Goal: Task Accomplishment & Management: Manage account settings

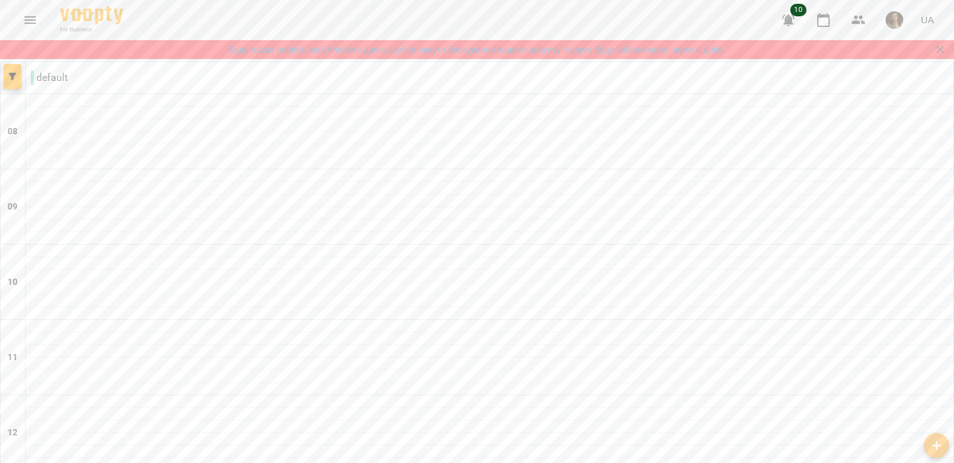
scroll to position [769, 0]
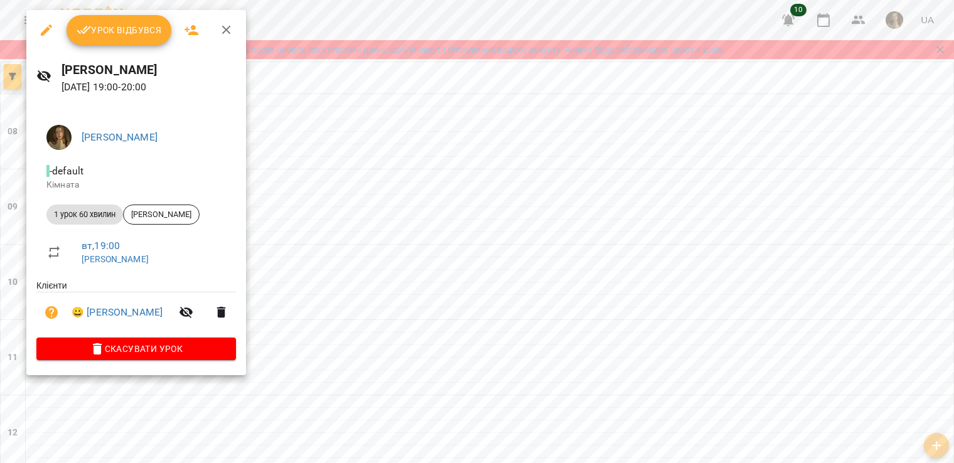
click at [102, 25] on span "Урок відбувся" at bounding box center [119, 30] width 85 height 15
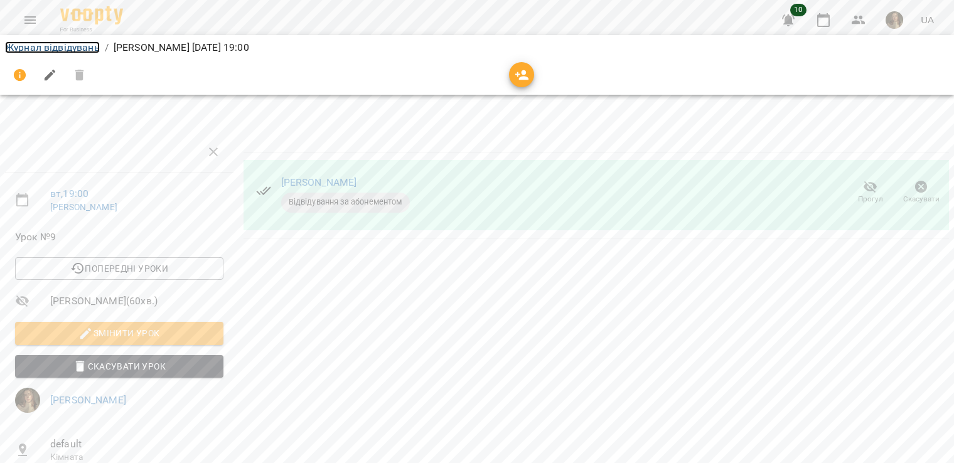
click at [65, 50] on link "Журнал відвідувань" at bounding box center [52, 47] width 95 height 12
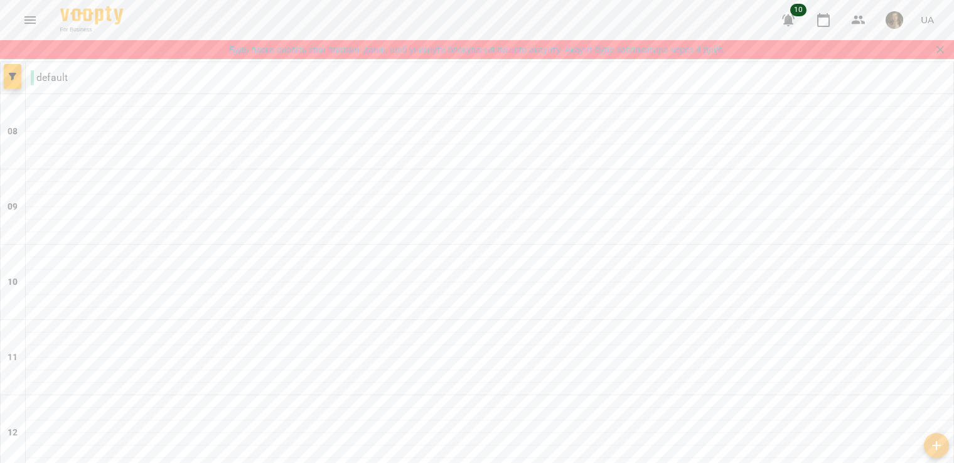
scroll to position [769, 0]
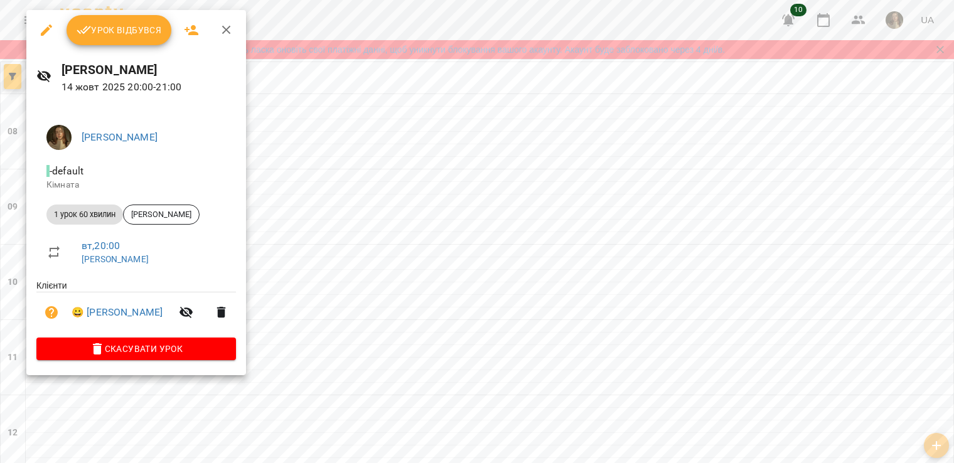
click at [84, 347] on span "Скасувати Урок" at bounding box center [136, 349] width 180 height 15
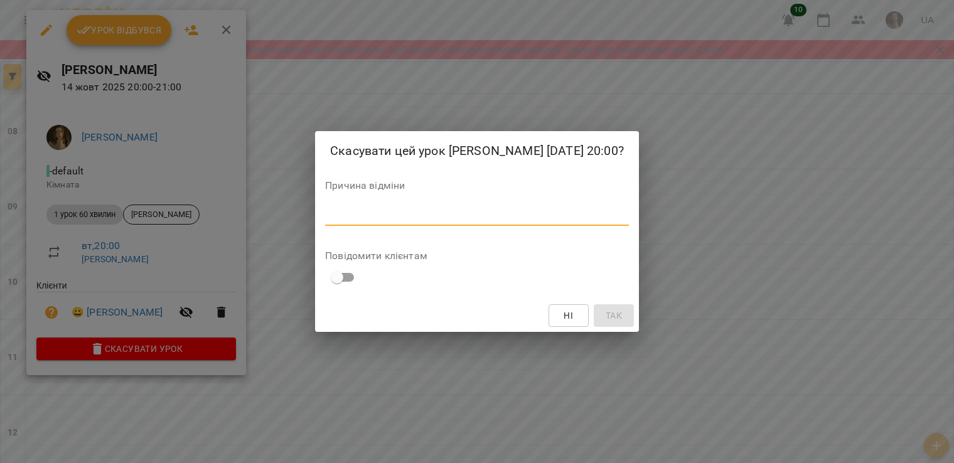
click at [338, 210] on textarea at bounding box center [477, 216] width 304 height 12
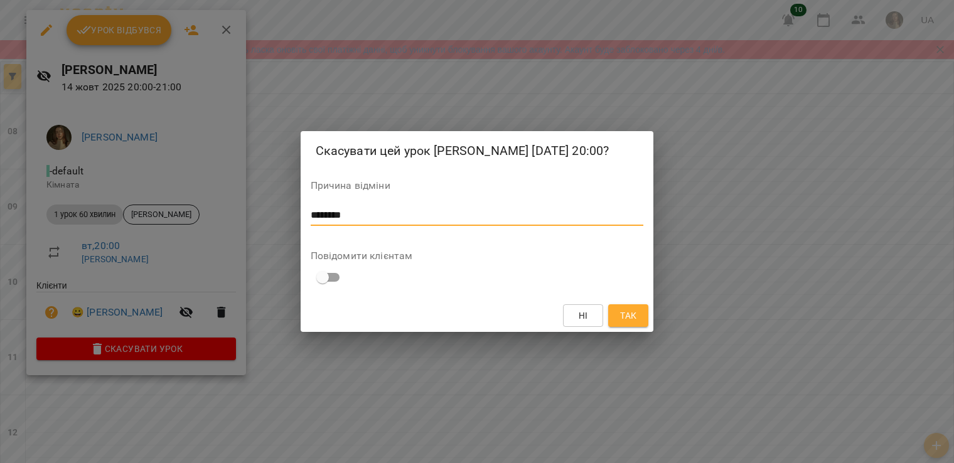
type textarea "********"
click at [639, 307] on button "Так" at bounding box center [628, 316] width 40 height 23
